Goal: Transaction & Acquisition: Purchase product/service

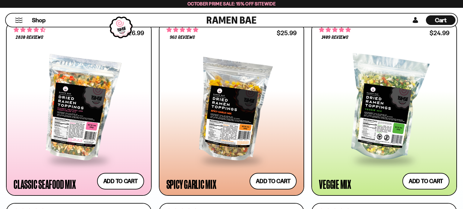
scroll to position [358, 0]
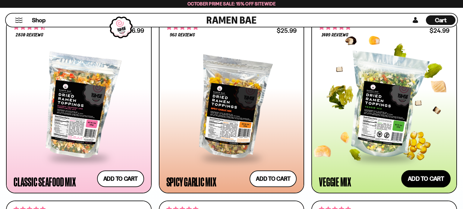
click at [423, 182] on button "Add to cart Add ― Regular price $24.99 Regular price Sale price $24.99 Unit pri…" at bounding box center [425, 179] width 49 height 17
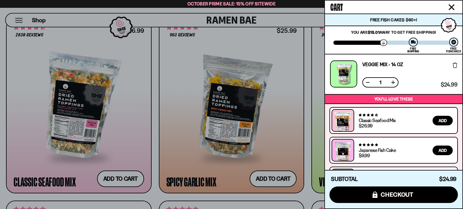
click at [25, 146] on div at bounding box center [231, 104] width 463 height 209
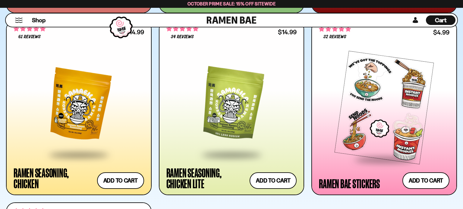
scroll to position [2177, 0]
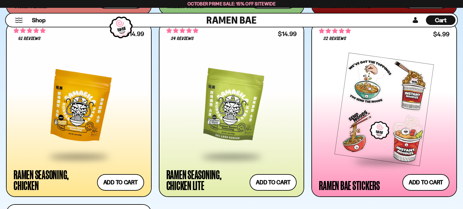
click at [240, 114] on div at bounding box center [231, 107] width 130 height 99
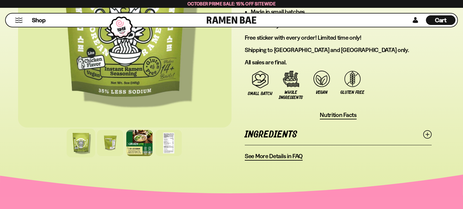
scroll to position [469, 0]
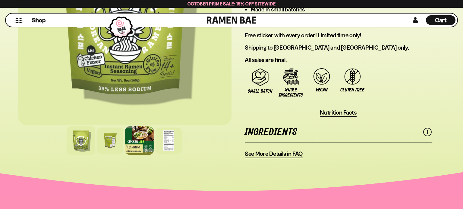
click at [129, 145] on div at bounding box center [139, 141] width 29 height 29
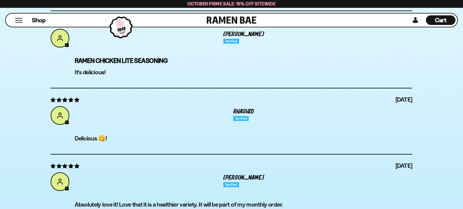
scroll to position [2136, 0]
